Goal: Entertainment & Leisure: Consume media (video, audio)

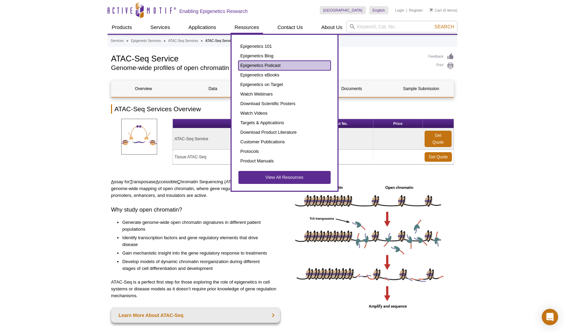
click at [266, 66] on link "Epigenetics Podcast" at bounding box center [285, 66] width 92 height 10
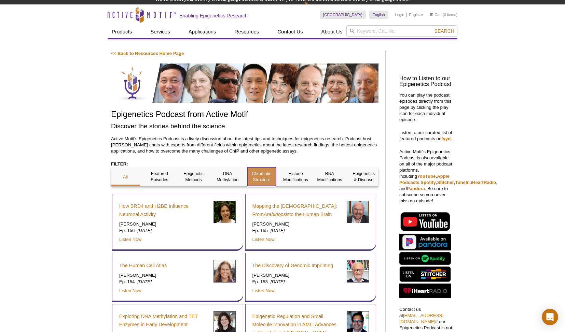
click at [259, 175] on p "Chromatin Structure" at bounding box center [261, 177] width 29 height 12
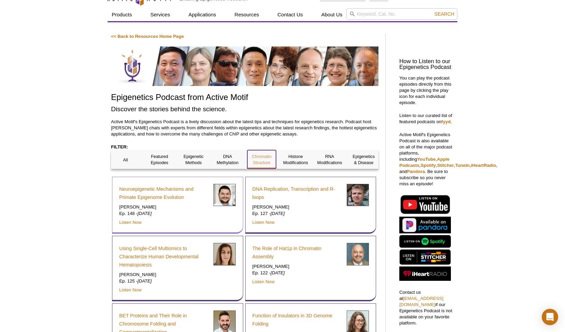
scroll to position [29, 0]
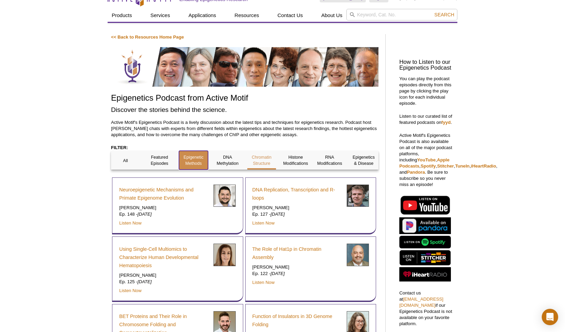
click at [191, 164] on p "Epigenetic Methods" at bounding box center [193, 160] width 29 height 12
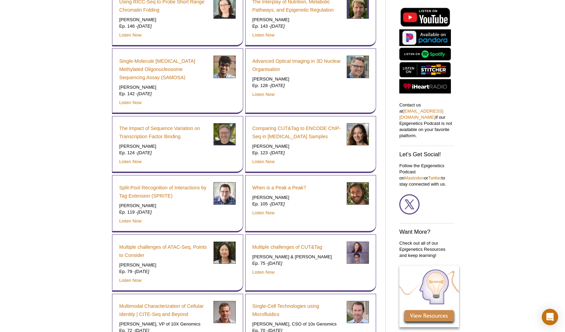
scroll to position [218, 0]
click at [284, 186] on link "When is a Peak a Peak?" at bounding box center [280, 187] width 54 height 8
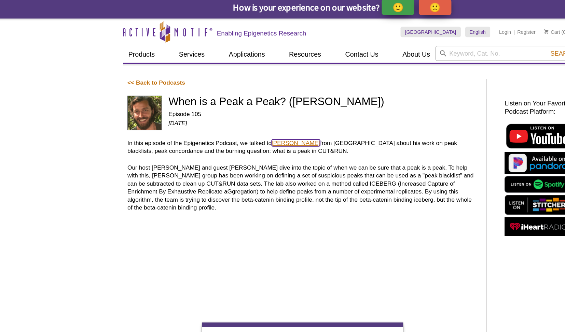
click at [234, 112] on link "Claudio Cantù" at bounding box center [239, 112] width 37 height 5
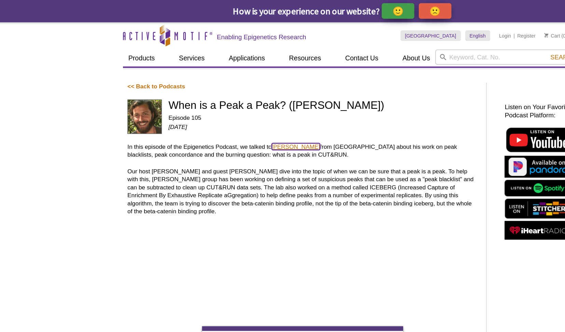
click at [232, 110] on link "Claudio Cantù" at bounding box center [239, 112] width 37 height 5
drag, startPoint x: 143, startPoint y: 80, endPoint x: 169, endPoint y: 99, distance: 32.3
click at [169, 99] on div "When is a Peak a Peak? (Claudio Cantù) Episode 105 July 27, 2023" at bounding box center [260, 92] width 236 height 33
copy div "When is a Peak a Peak? (Claudio Cantù) Episode 105 July 27, 2023"
